Goal: Information Seeking & Learning: Learn about a topic

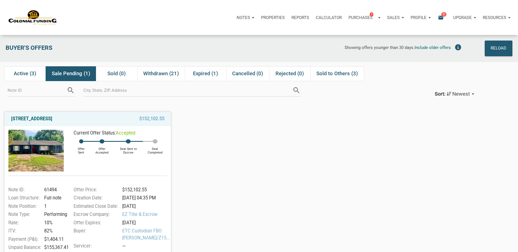
click at [281, 134] on div "[GEOGRAPHIC_DATA][PERSON_NAME] $152,102.55 Current Offer Status: accepted Offer…" at bounding box center [259, 197] width 518 height 180
click at [26, 71] on span "Active (3)" at bounding box center [25, 73] width 23 height 7
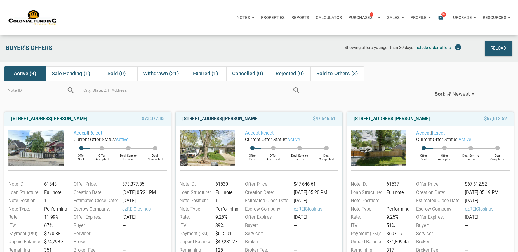
drag, startPoint x: 181, startPoint y: 121, endPoint x: 280, endPoint y: 119, distance: 99.1
click at [280, 119] on div "[STREET_ADDRESS][PERSON_NAME]" at bounding box center [235, 119] width 111 height 7
click at [311, 133] on div "Accept | Reject" at bounding box center [286, 133] width 103 height 7
click at [225, 118] on link "[STREET_ADDRESS][PERSON_NAME]" at bounding box center [220, 119] width 76 height 7
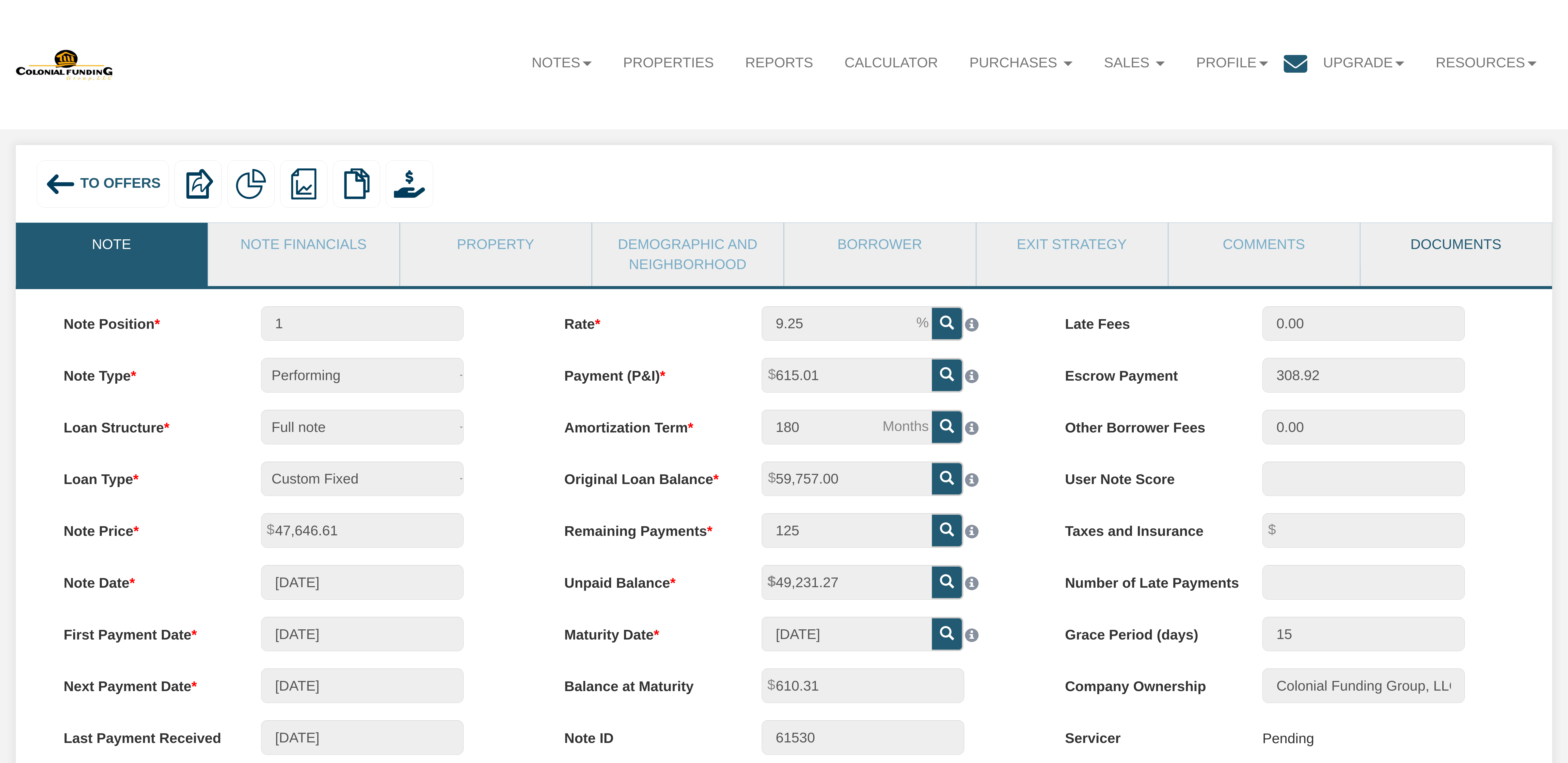
click at [1437, 244] on link "Documents" at bounding box center [1455, 244] width 191 height 44
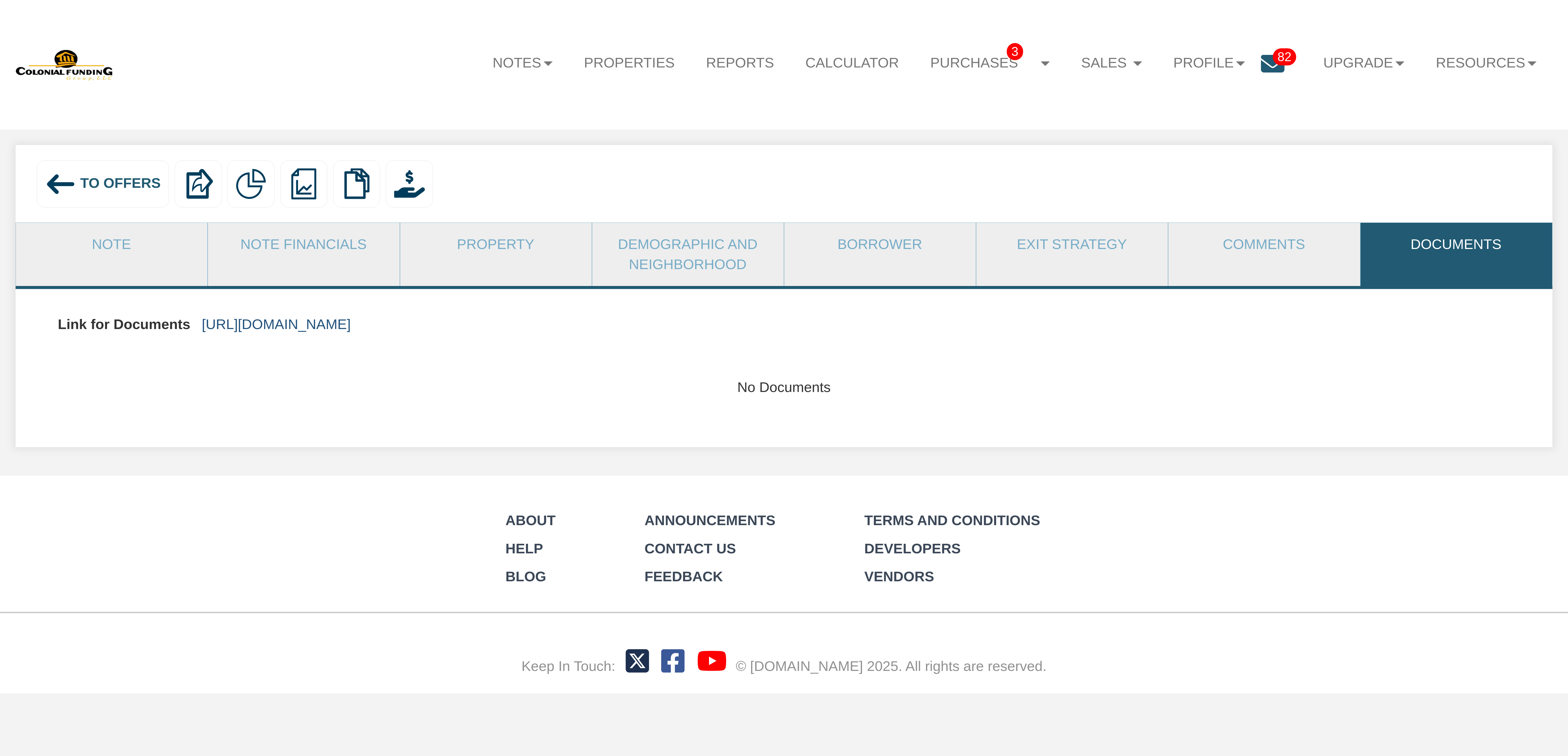
click at [351, 326] on link "https://colonialfundinggroup.sharepoint.com/:f:/s/operationsteam/EnFmrck22z5OlA…" at bounding box center [276, 324] width 149 height 16
click at [106, 250] on link "Note" at bounding box center [112, 245] width 191 height 43
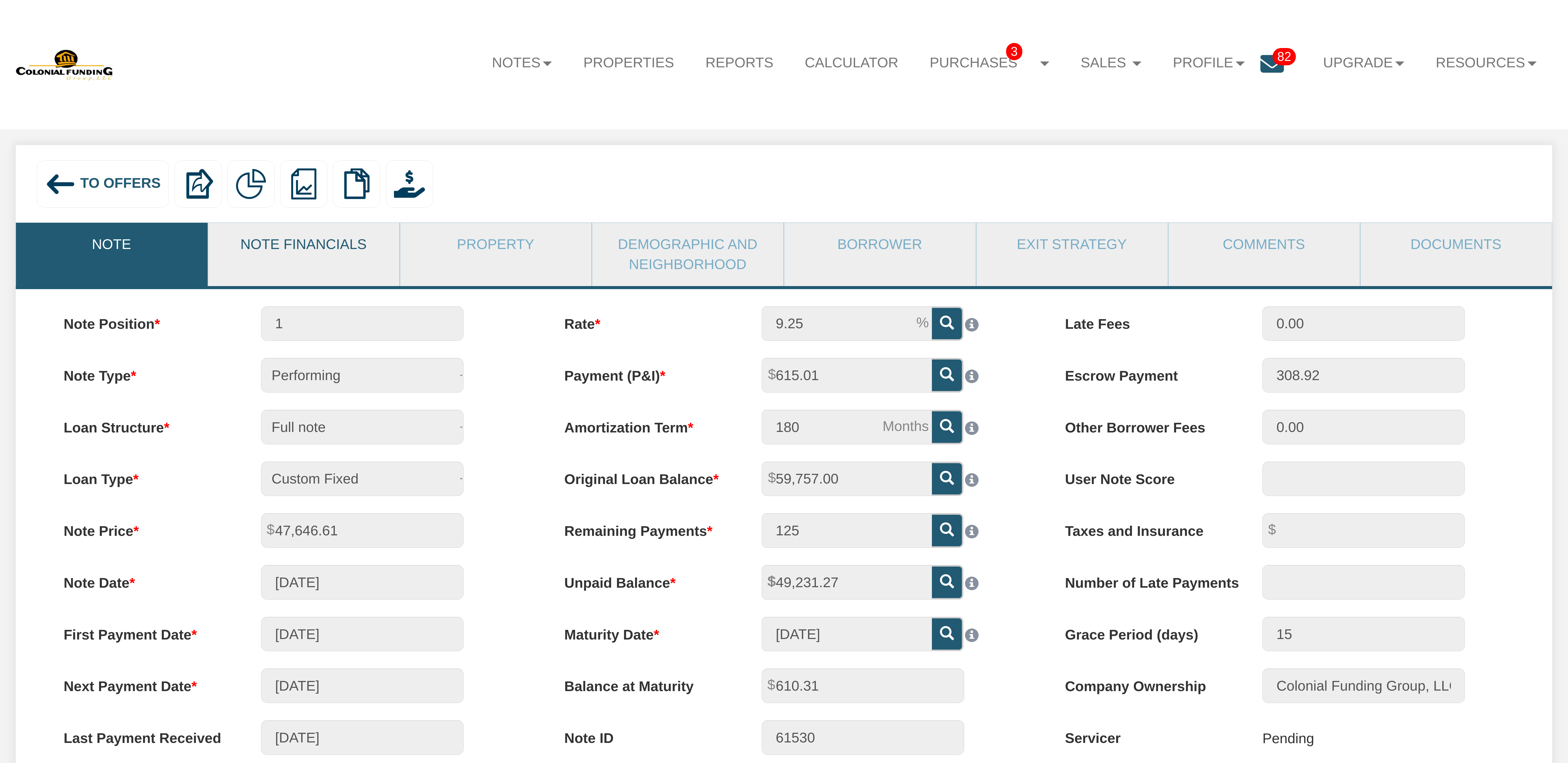
click at [311, 246] on link "Note Financials" at bounding box center [303, 244] width 191 height 44
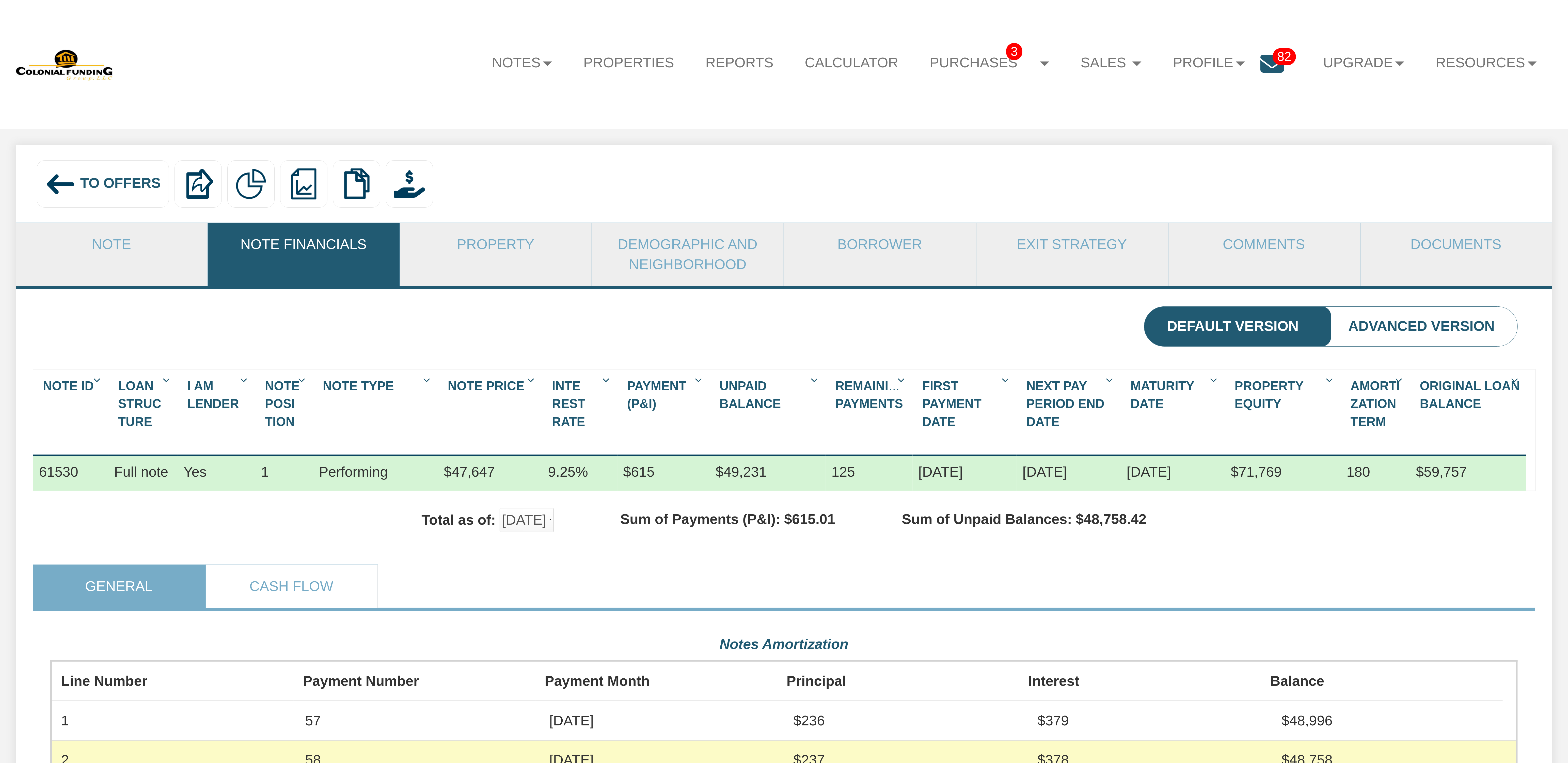
scroll to position [369, 1467]
drag, startPoint x: 1475, startPoint y: 461, endPoint x: 1348, endPoint y: 461, distance: 127.0
click at [1410, 461] on div "$59,757" at bounding box center [1468, 473] width 116 height 35
click at [1335, 465] on div "$71,769" at bounding box center [1283, 473] width 116 height 35
click at [119, 246] on link "Note" at bounding box center [112, 244] width 191 height 44
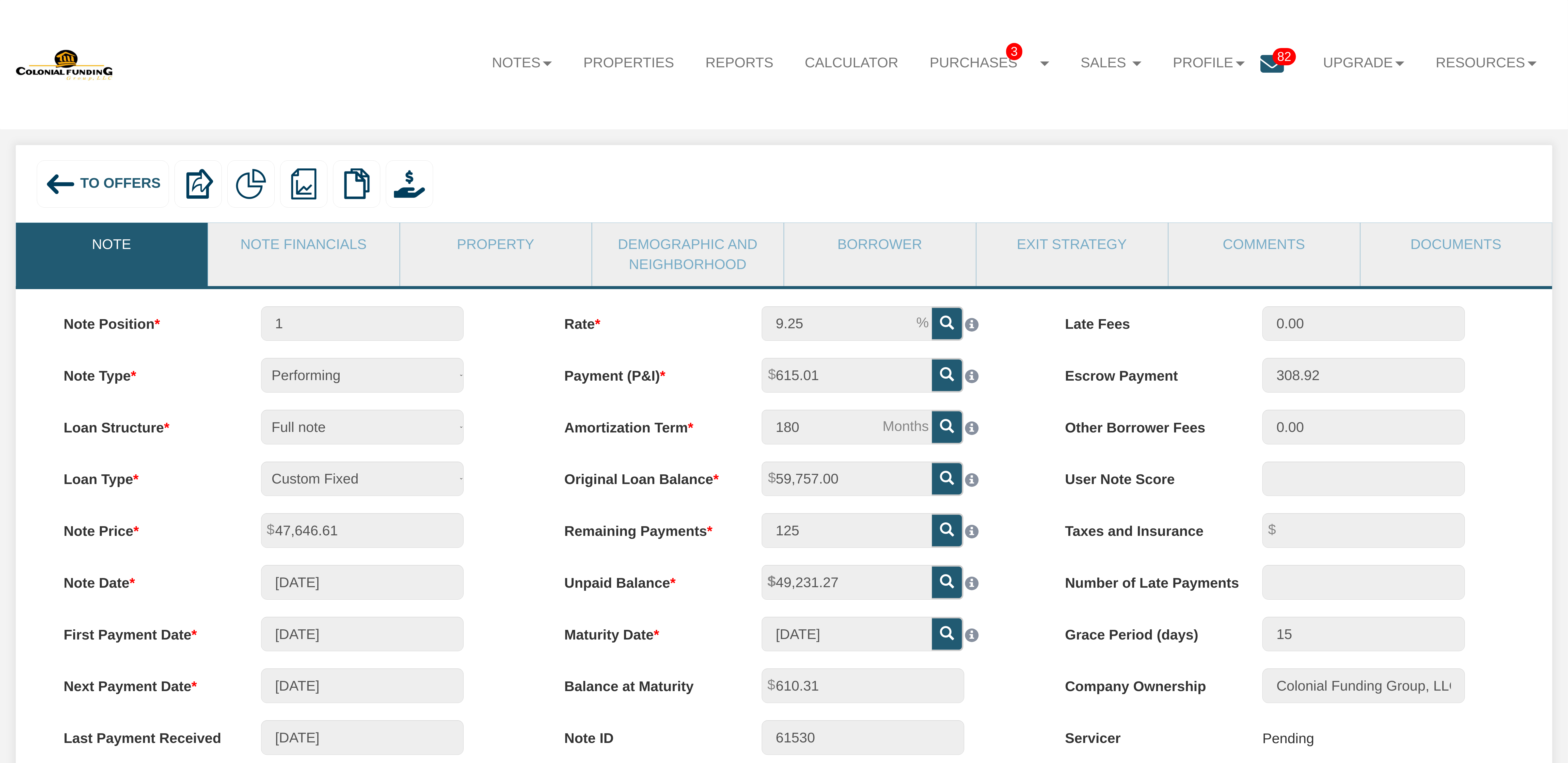
click at [106, 181] on span "To Offers" at bounding box center [120, 183] width 81 height 15
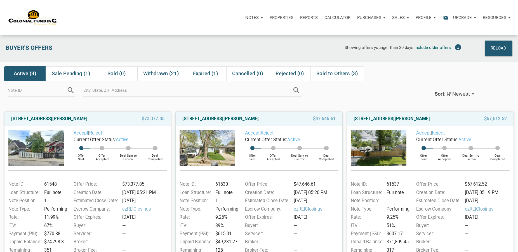
click at [400, 83] on div "Sort: Newest Newest Note Address Note ID" at bounding box center [405, 91] width 220 height 21
